Goal: Task Accomplishment & Management: Complete application form

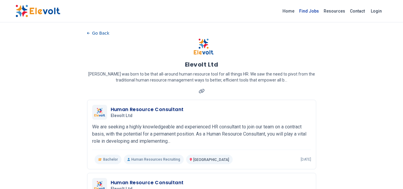
click at [310, 12] on link "Find Jobs" at bounding box center [309, 11] width 24 height 10
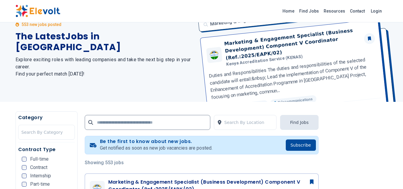
scroll to position [90, 0]
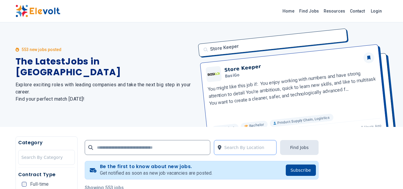
click at [228, 147] on div at bounding box center [249, 148] width 49 height 12
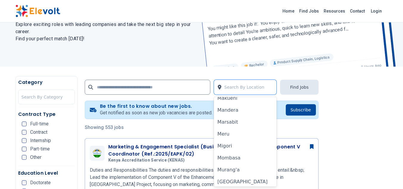
scroll to position [299, 0]
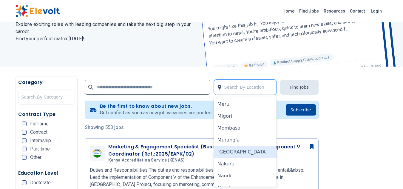
click at [225, 153] on div "[GEOGRAPHIC_DATA]" at bounding box center [245, 152] width 63 height 12
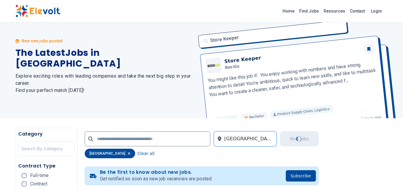
scroll to position [0, 0]
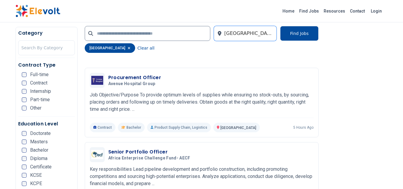
scroll to position [985, 0]
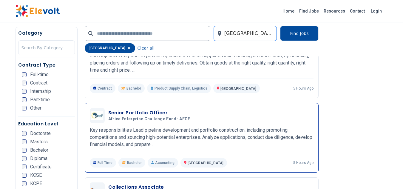
click at [153, 115] on h3 "Senior Portfolio Officer" at bounding box center [150, 112] width 85 height 7
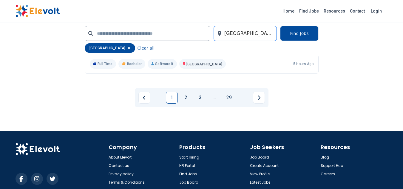
scroll to position [1462, 0]
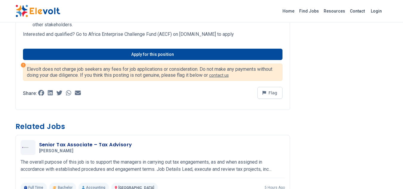
scroll to position [358, 0]
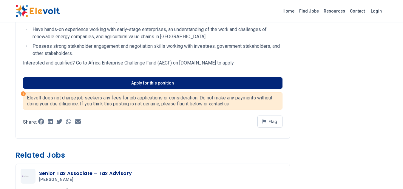
click at [160, 84] on link "Apply for this position" at bounding box center [153, 82] width 260 height 11
